Goal: Information Seeking & Learning: Learn about a topic

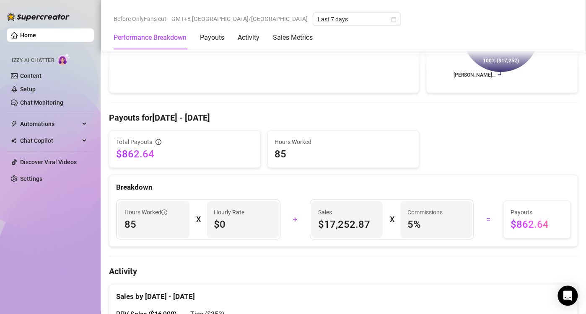
scroll to position [293, 0]
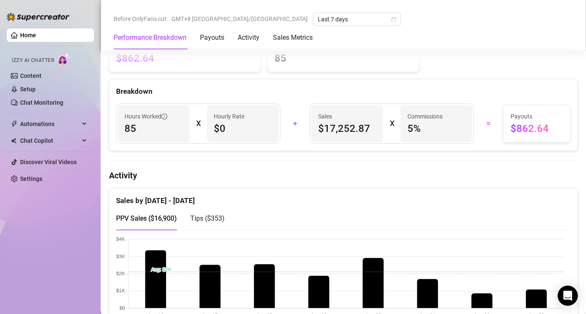
click at [445, 242] on canvas at bounding box center [339, 278] width 447 height 84
click at [434, 226] on div "PPV Sales ( $16,900 ) Tips ( $353 )" at bounding box center [343, 219] width 454 height 24
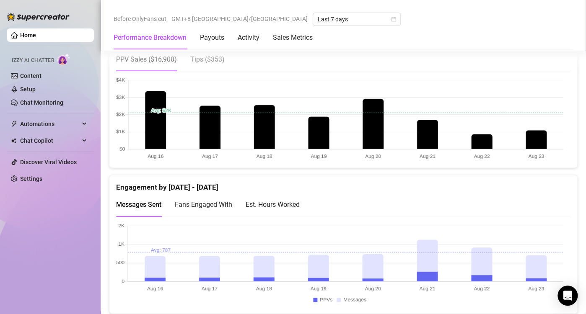
scroll to position [419, 0]
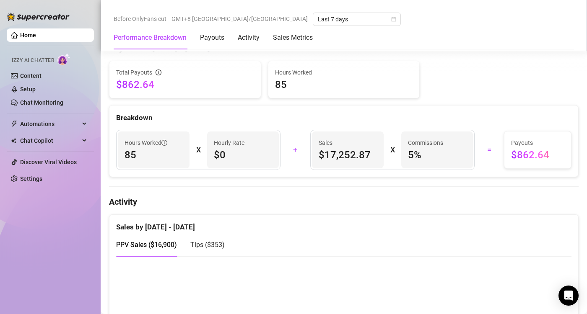
scroll to position [293, 0]
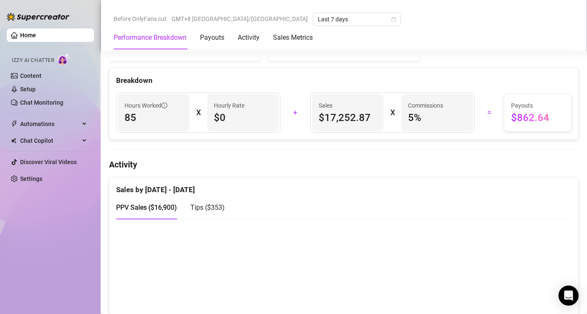
scroll to position [335, 0]
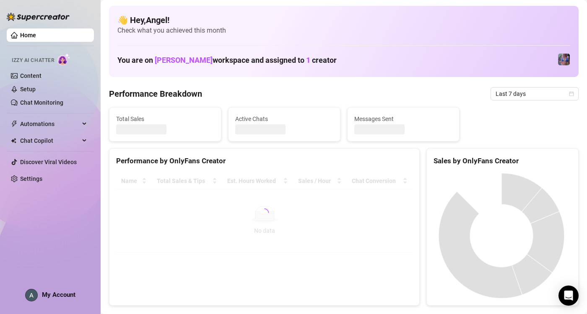
click at [164, 267] on div "Performance by OnlyFans Creator Name Total Sales & Tips Est. Hours Worked Sales…" at bounding box center [264, 227] width 311 height 158
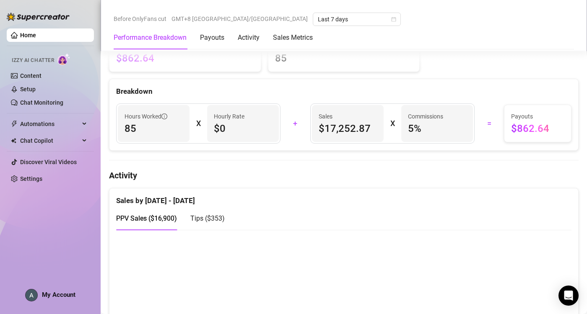
scroll to position [419, 0]
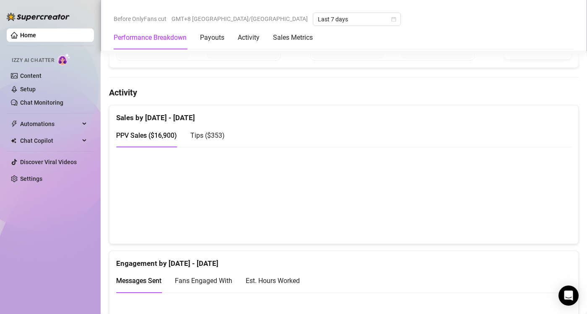
scroll to position [377, 0]
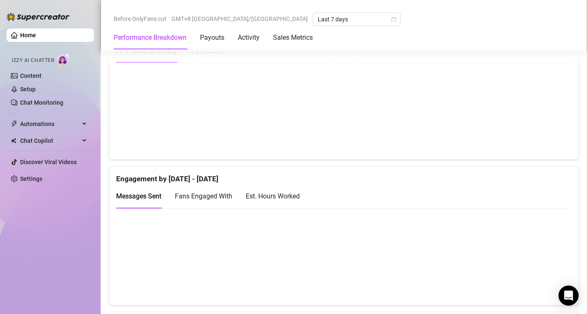
scroll to position [419, 0]
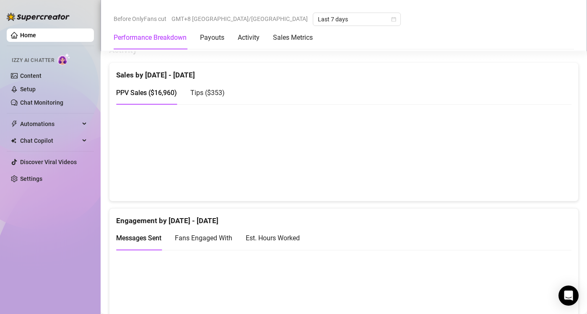
click at [213, 91] on span "Tips ( $353 )" at bounding box center [207, 93] width 34 height 8
click at [166, 92] on span "PPV Sales ( $16,960 )" at bounding box center [146, 93] width 61 height 8
click at [29, 257] on div "Home Izzy AI Chatter Content Setup Chat Monitoring Automations Chat Copilot Dis…" at bounding box center [50, 153] width 87 height 307
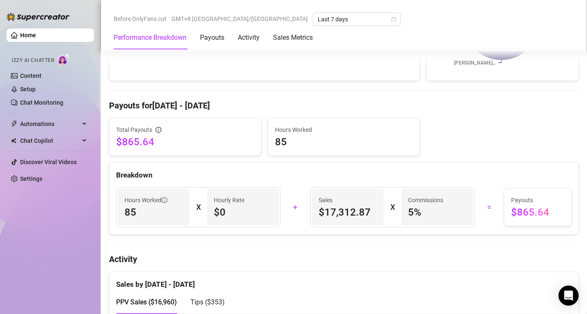
scroll to position [419, 0]
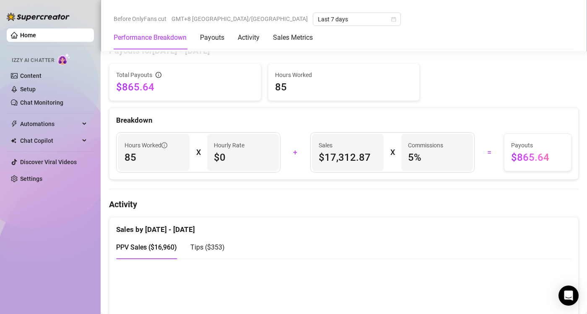
scroll to position [335, 0]
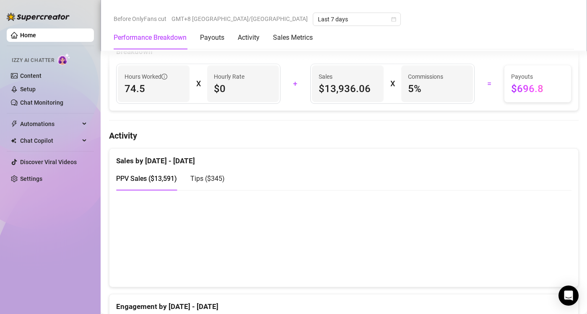
scroll to position [419, 0]
